Goal: Task Accomplishment & Management: Complete application form

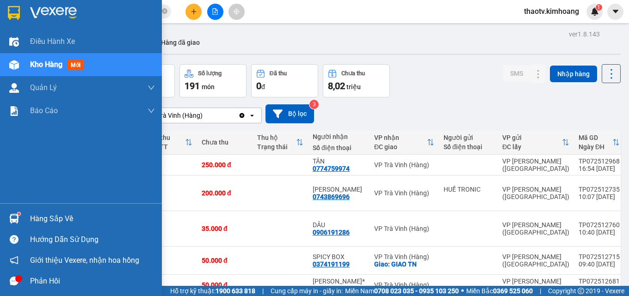
click at [41, 220] on div "Hàng sắp về" at bounding box center [92, 219] width 125 height 14
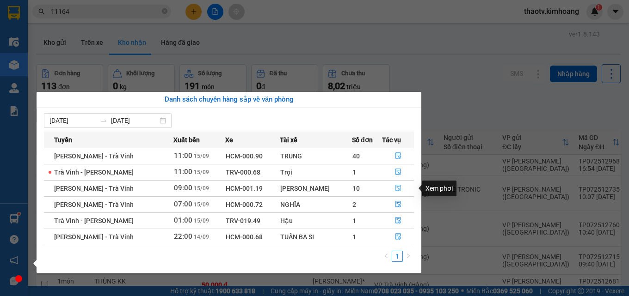
click at [396, 187] on icon "file-done" at bounding box center [398, 188] width 6 height 6
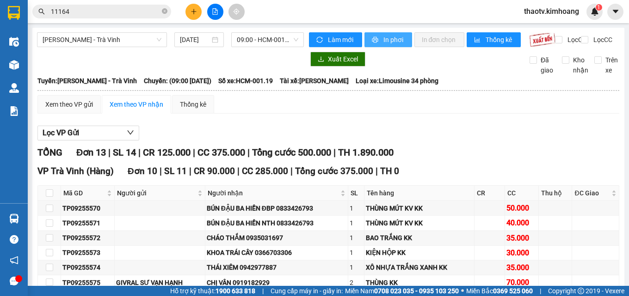
click at [392, 44] on span "In phơi" at bounding box center [393, 40] width 21 height 10
click at [59, 201] on th at bounding box center [49, 193] width 23 height 15
click at [57, 201] on th at bounding box center [49, 193] width 23 height 15
click at [55, 201] on th at bounding box center [49, 193] width 23 height 15
click at [50, 197] on input "checkbox" at bounding box center [49, 193] width 7 height 7
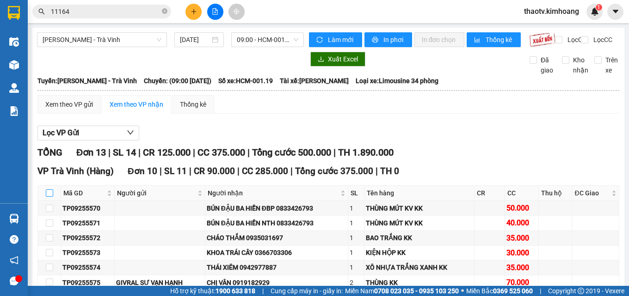
checkbox input "true"
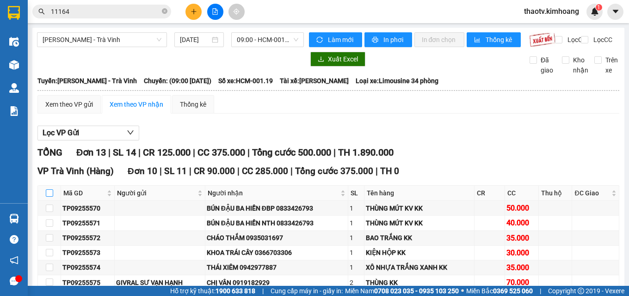
checkbox input "true"
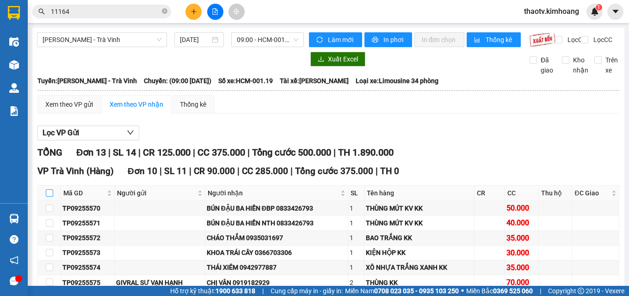
checkbox input "true"
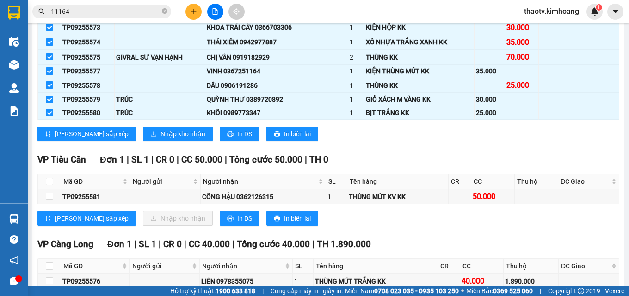
scroll to position [231, 0]
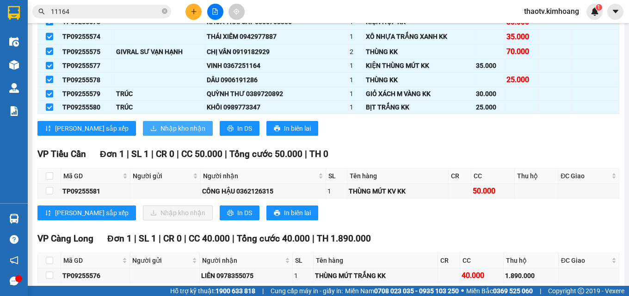
click at [160, 134] on span "Nhập kho nhận" at bounding box center [182, 128] width 45 height 10
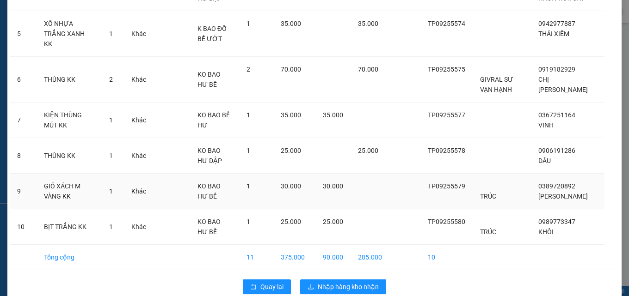
scroll to position [235, 0]
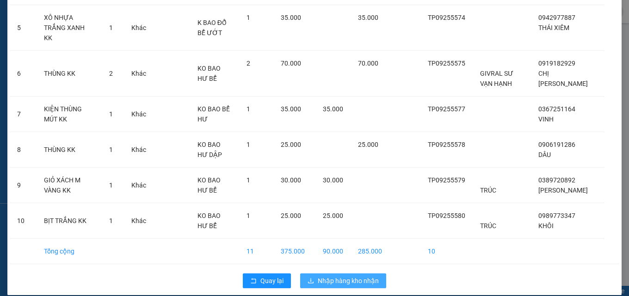
click at [353, 276] on span "Nhập hàng kho nhận" at bounding box center [348, 281] width 61 height 10
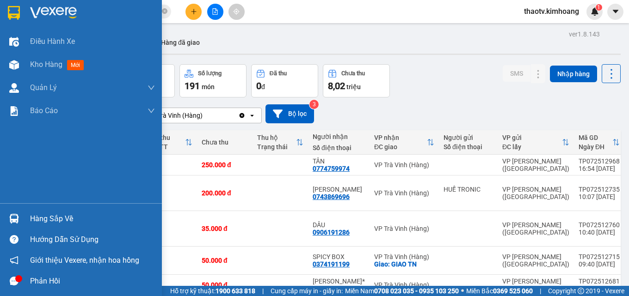
click at [16, 215] on img at bounding box center [14, 219] width 10 height 10
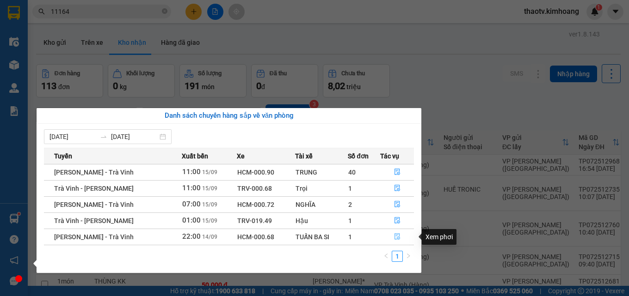
click at [396, 238] on icon "file-done" at bounding box center [397, 236] width 6 height 6
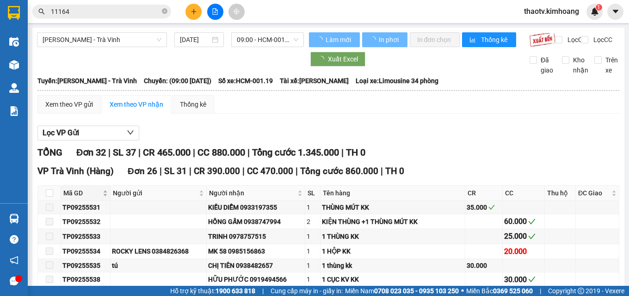
type input "[DATE]"
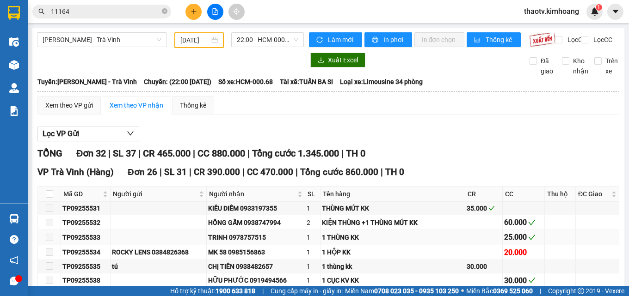
scroll to position [139, 0]
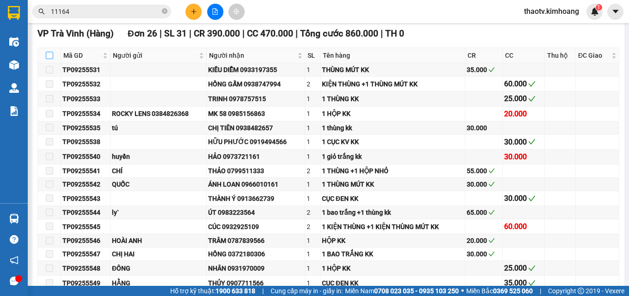
click at [51, 59] on input "checkbox" at bounding box center [49, 55] width 7 height 7
checkbox input "true"
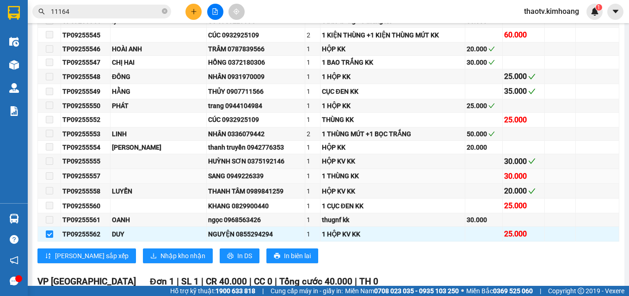
scroll to position [370, 0]
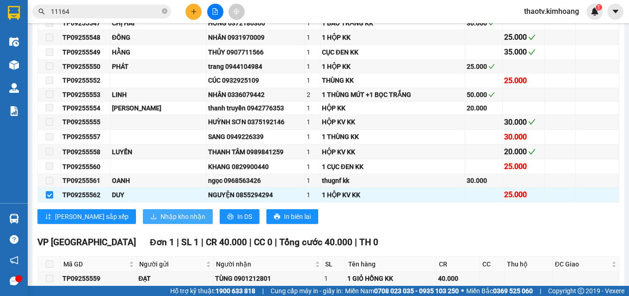
click at [160, 222] on span "Nhập kho nhận" at bounding box center [182, 217] width 45 height 10
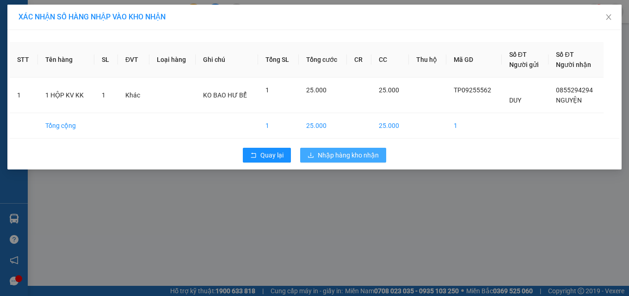
click at [342, 155] on span "Nhập hàng kho nhận" at bounding box center [348, 155] width 61 height 10
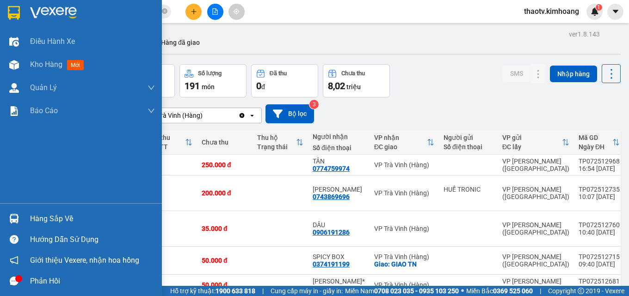
click at [26, 220] on div "Hàng sắp về" at bounding box center [81, 218] width 162 height 21
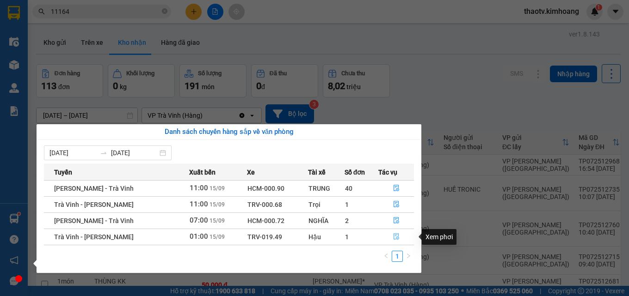
click at [393, 239] on icon "file-done" at bounding box center [396, 236] width 6 height 6
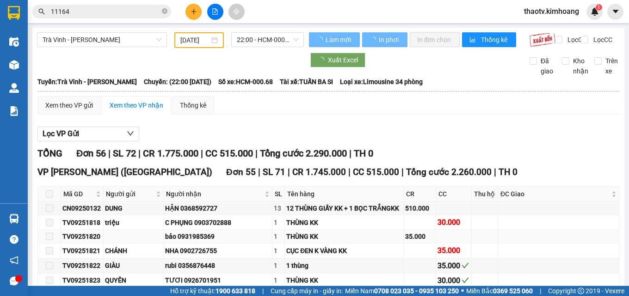
type input "[DATE]"
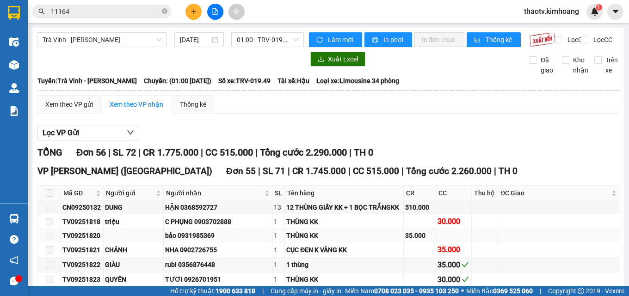
scroll to position [92, 0]
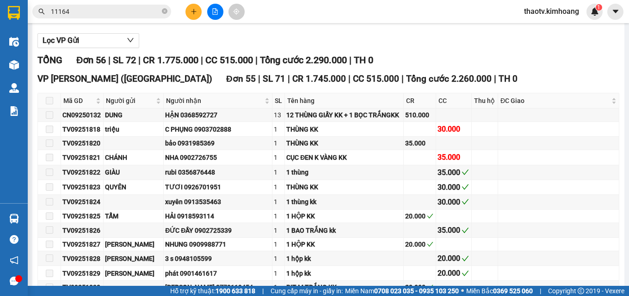
click at [49, 104] on span at bounding box center [49, 100] width 7 height 7
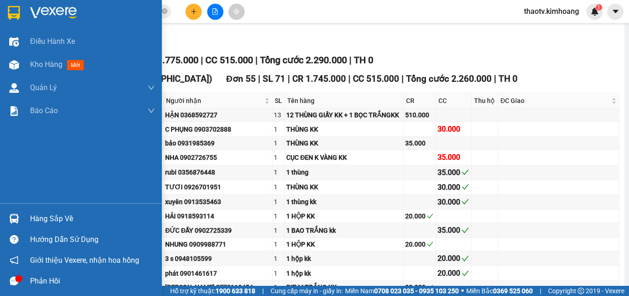
click at [43, 222] on div "Hàng sắp về" at bounding box center [92, 219] width 125 height 14
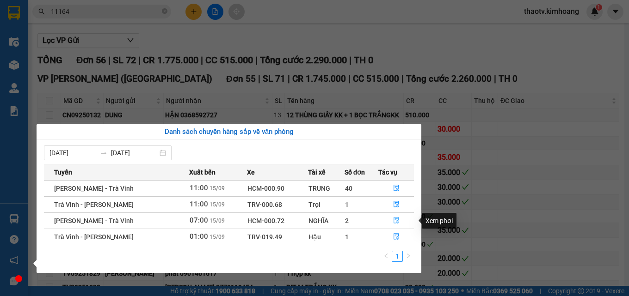
click at [393, 220] on icon "file-done" at bounding box center [396, 221] width 6 height 6
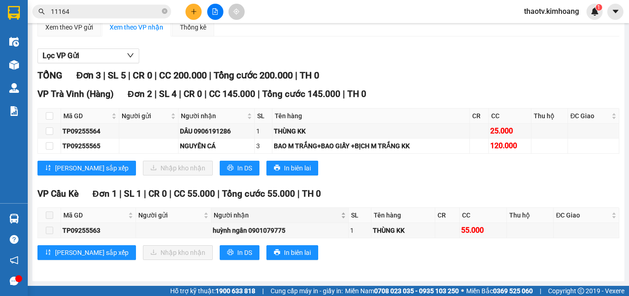
scroll to position [85, 0]
click at [49, 113] on input "checkbox" at bounding box center [49, 115] width 7 height 7
checkbox input "true"
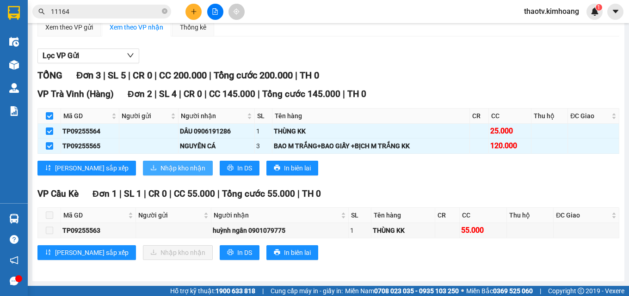
click at [160, 167] on span "Nhập kho nhận" at bounding box center [182, 168] width 45 height 10
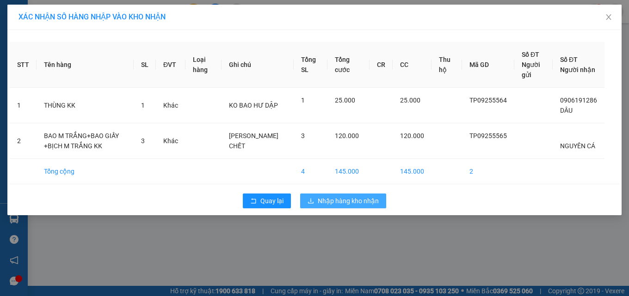
click at [356, 206] on span "Nhập hàng kho nhận" at bounding box center [348, 201] width 61 height 10
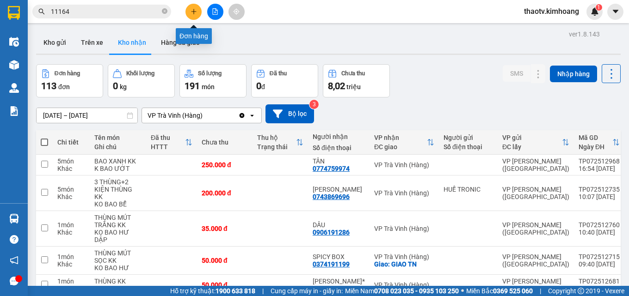
click at [190, 13] on button at bounding box center [193, 12] width 16 height 16
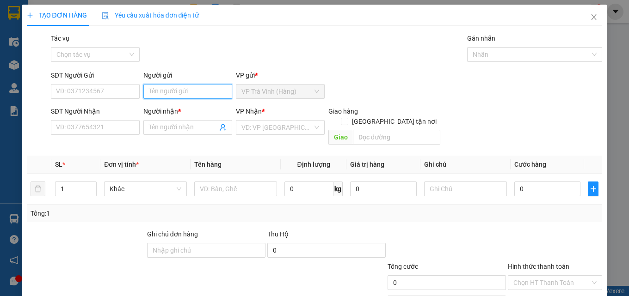
click at [181, 86] on input "Người gửi" at bounding box center [187, 91] width 89 height 15
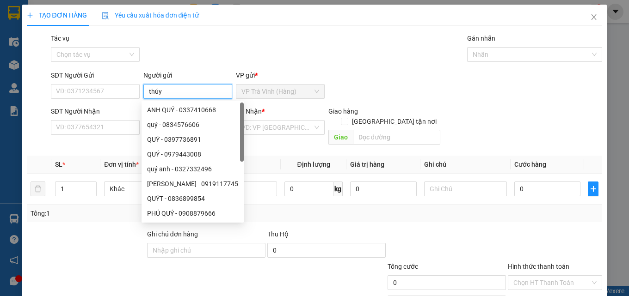
type input "thúy"
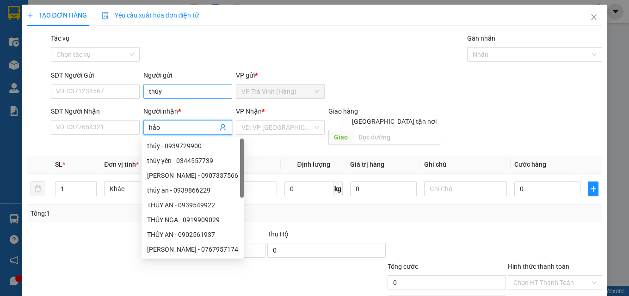
type input "hảo"
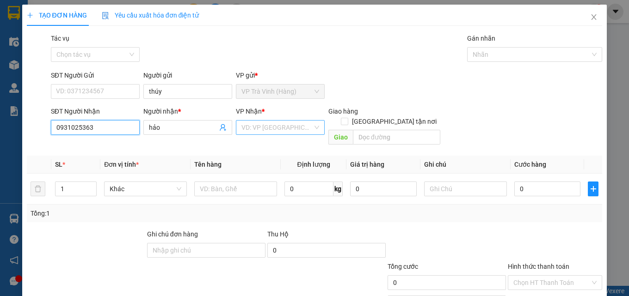
type input "0931025363"
click at [269, 127] on input "search" at bounding box center [276, 128] width 71 height 14
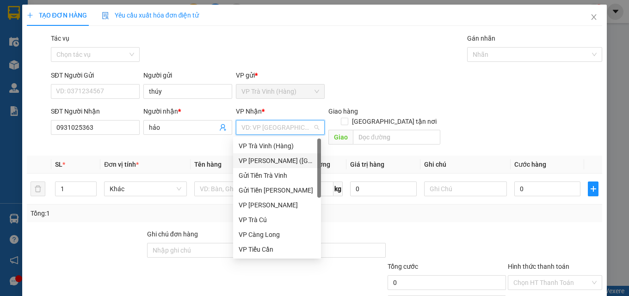
click at [271, 162] on div "VP [PERSON_NAME] ([GEOGRAPHIC_DATA])" at bounding box center [277, 161] width 77 height 10
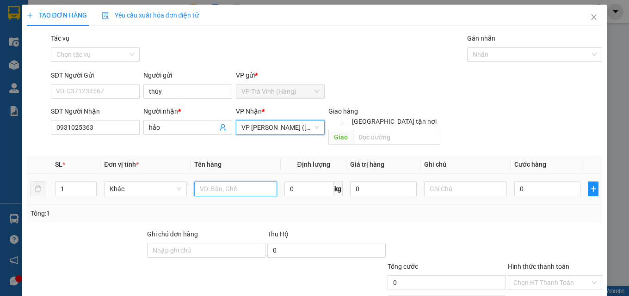
click at [244, 182] on input "text" at bounding box center [235, 189] width 83 height 15
type input "1 bịt trắng kk"
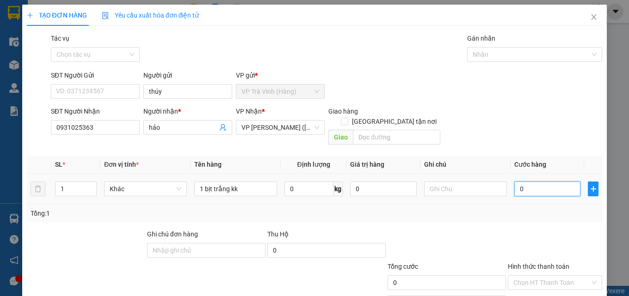
click at [539, 182] on input "0" at bounding box center [547, 189] width 67 height 15
type input "3"
type input "30"
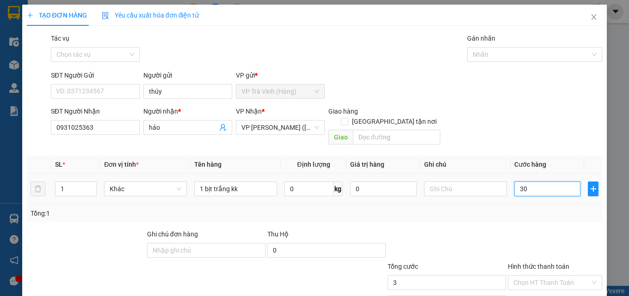
type input "30"
type input "30.000"
click at [545, 276] on input "Hình thức thanh toán" at bounding box center [551, 283] width 77 height 14
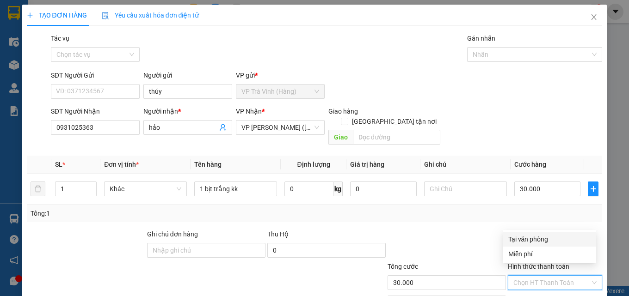
click at [541, 244] on div "Tại văn phòng" at bounding box center [549, 239] width 82 height 10
type input "0"
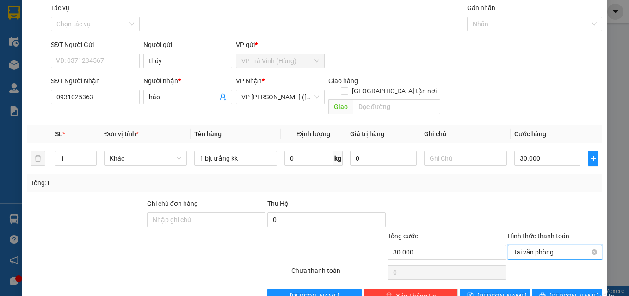
scroll to position [46, 0]
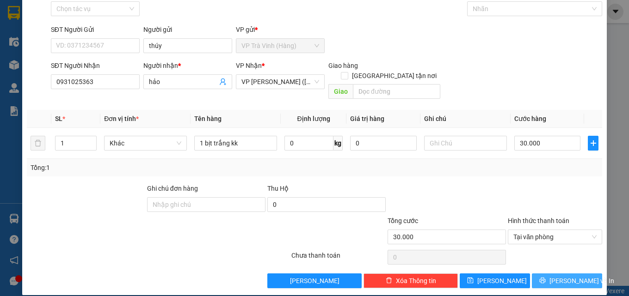
click at [550, 274] on button "[PERSON_NAME] và In" at bounding box center [567, 281] width 70 height 15
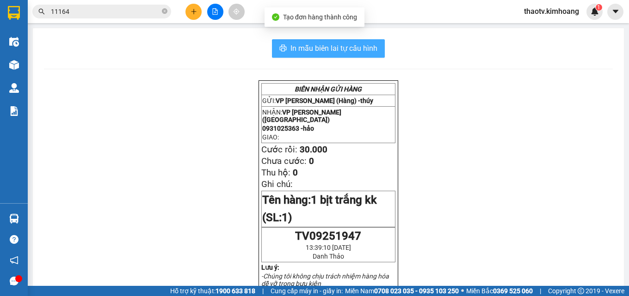
click at [321, 48] on span "In mẫu biên lai tự cấu hình" at bounding box center [333, 49] width 87 height 12
click at [302, 44] on span "In mẫu biên lai tự cấu hình" at bounding box center [333, 49] width 87 height 12
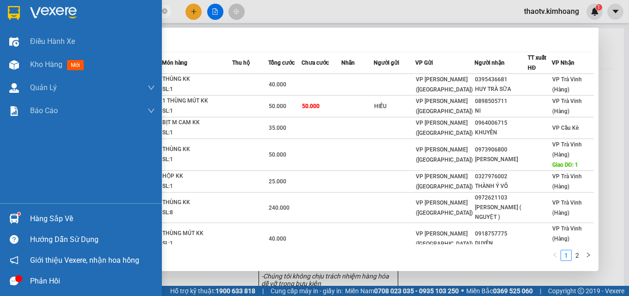
drag, startPoint x: 74, startPoint y: 12, endPoint x: 2, endPoint y: 21, distance: 73.1
click at [0, 22] on section "Kết quả tìm kiếm ( 15 ) Bộ lọc Mã ĐH Trạng thái Món hàng Thu hộ Tổng cước Chưa …" at bounding box center [314, 148] width 629 height 296
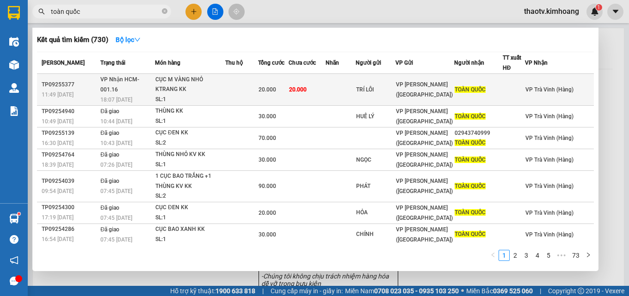
type input "toàn quốc"
click at [178, 86] on div "CỤC M VÀNG NHỎ KTRANG KK" at bounding box center [189, 85] width 69 height 20
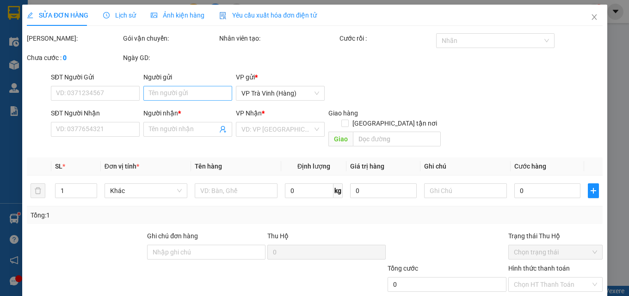
type input "TRÍ LÔI"
type input "TOÀN QUỐC"
type input "20.000"
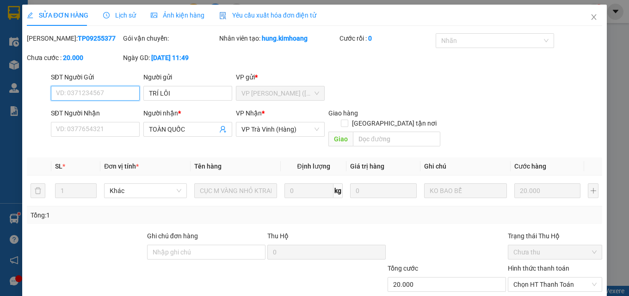
scroll to position [43, 0]
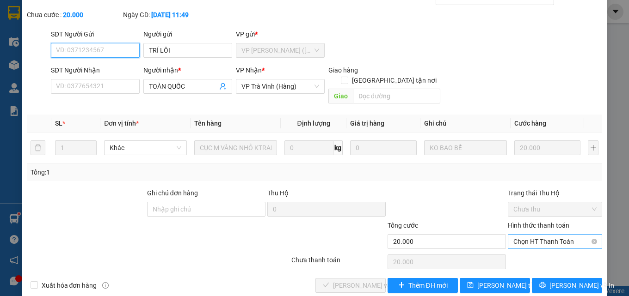
click at [536, 235] on span "Chọn HT Thanh Toán" at bounding box center [554, 242] width 83 height 14
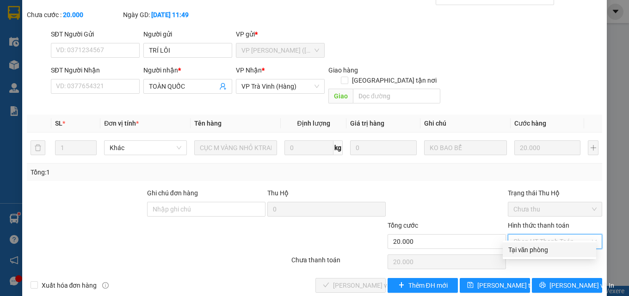
click at [530, 252] on div "Tại văn phòng" at bounding box center [549, 250] width 82 height 10
type input "0"
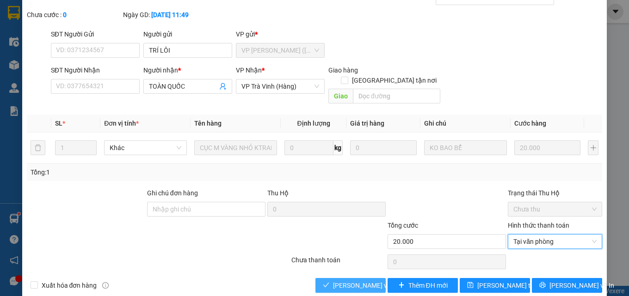
click at [350, 281] on span "[PERSON_NAME] và Giao hàng" at bounding box center [377, 286] width 89 height 10
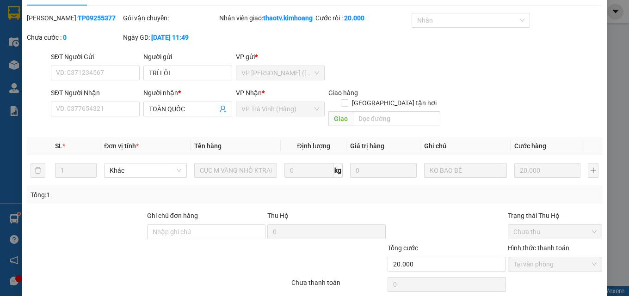
scroll to position [0, 0]
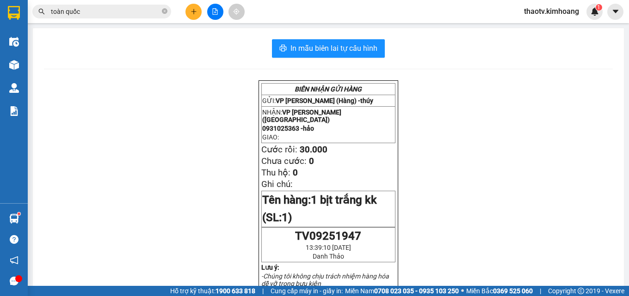
click at [191, 15] on button at bounding box center [193, 12] width 16 height 16
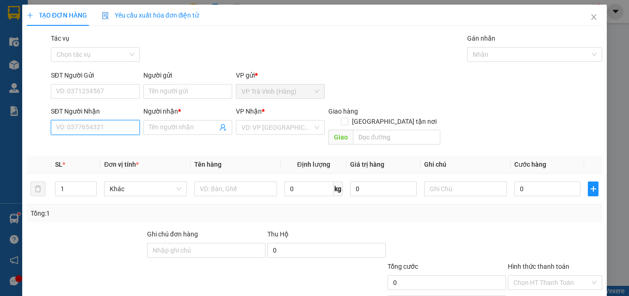
drag, startPoint x: 75, startPoint y: 132, endPoint x: 83, endPoint y: 123, distance: 12.1
click at [77, 130] on input "SĐT Người Nhận" at bounding box center [95, 127] width 89 height 15
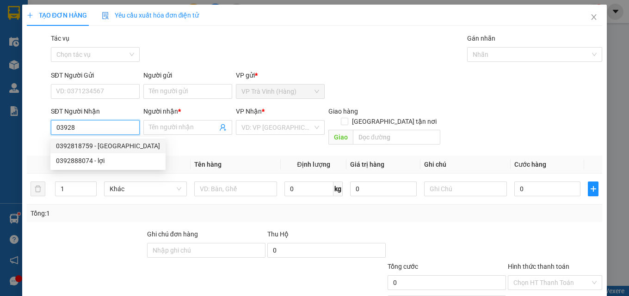
click at [121, 149] on div "0392818759 - [GEOGRAPHIC_DATA]" at bounding box center [108, 146] width 104 height 10
type input "0392818759"
type input "[PERSON_NAME]"
type input "30.000"
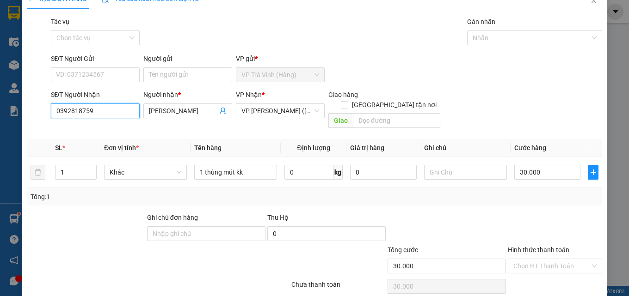
scroll to position [46, 0]
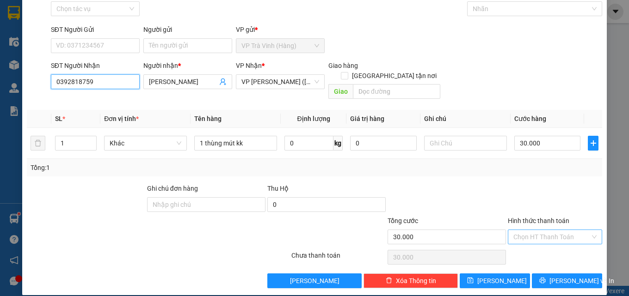
type input "0392818759"
click at [540, 230] on input "Hình thức thanh toán" at bounding box center [551, 237] width 77 height 14
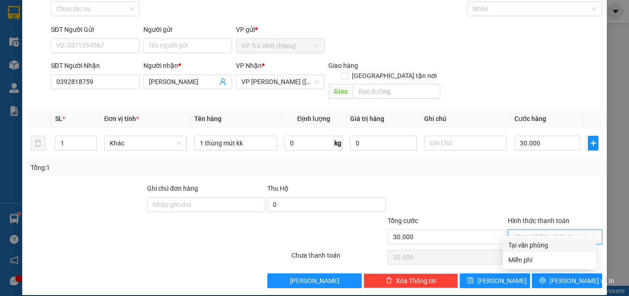
click at [540, 244] on div "Tại văn phòng" at bounding box center [549, 245] width 82 height 10
type input "0"
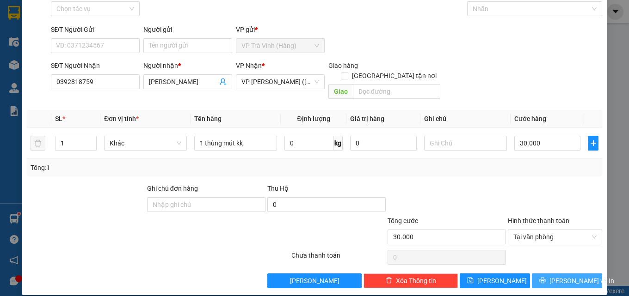
click at [556, 276] on span "[PERSON_NAME] và In" at bounding box center [581, 281] width 65 height 10
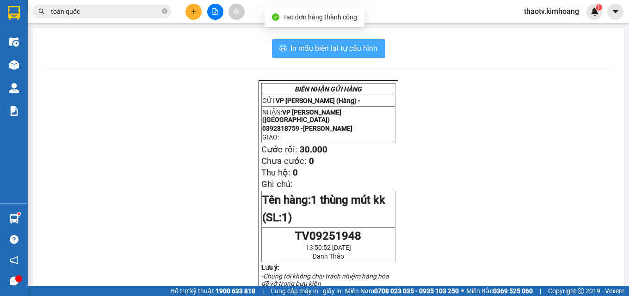
click at [339, 52] on span "In mẫu biên lai tự cấu hình" at bounding box center [333, 49] width 87 height 12
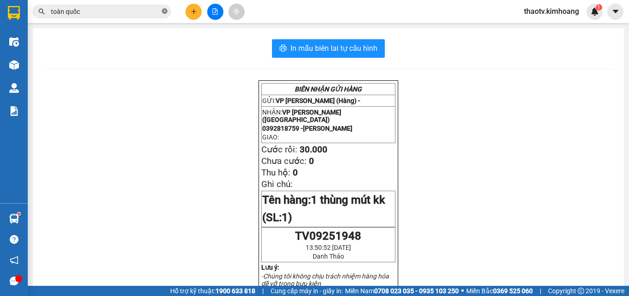
click at [164, 10] on icon "close-circle" at bounding box center [165, 11] width 6 height 6
click at [140, 14] on input "text" at bounding box center [105, 11] width 109 height 10
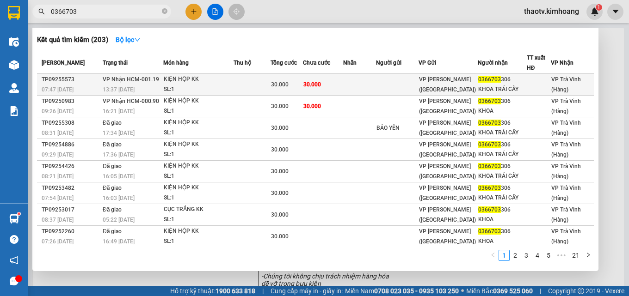
type input "0366703"
click at [214, 83] on div "KIỆN HỘP KK" at bounding box center [198, 79] width 69 height 10
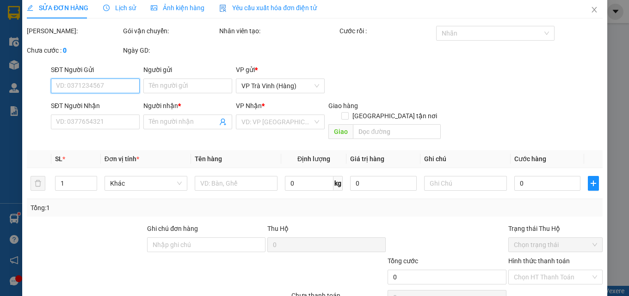
type input "0366703306"
type input "KHOA TRÁI CÂY"
type input "30.000"
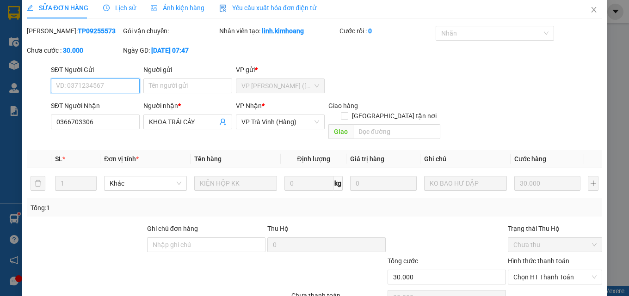
scroll to position [48, 0]
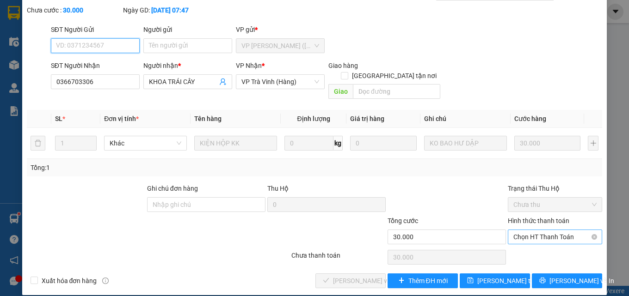
click at [549, 230] on span "Chọn HT Thanh Toán" at bounding box center [554, 237] width 83 height 14
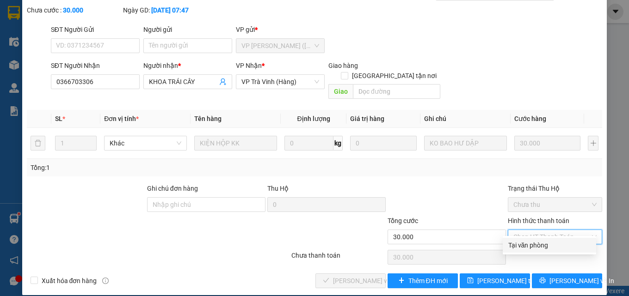
click at [544, 242] on div "Tại văn phòng" at bounding box center [549, 245] width 82 height 10
type input "0"
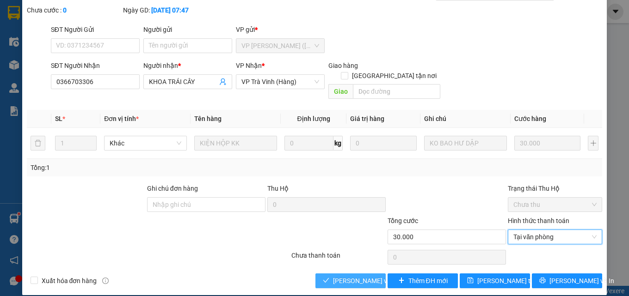
click at [364, 276] on span "[PERSON_NAME] và Giao hàng" at bounding box center [377, 281] width 89 height 10
